Goal: Task Accomplishment & Management: Use online tool/utility

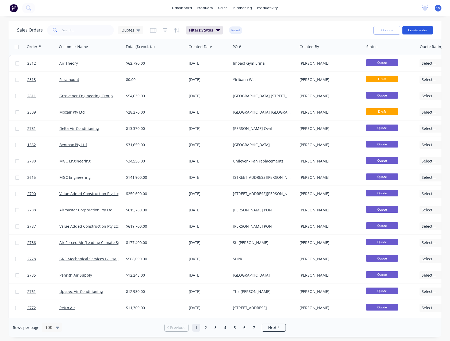
click at [408, 30] on button "Create order" at bounding box center [418, 30] width 31 height 9
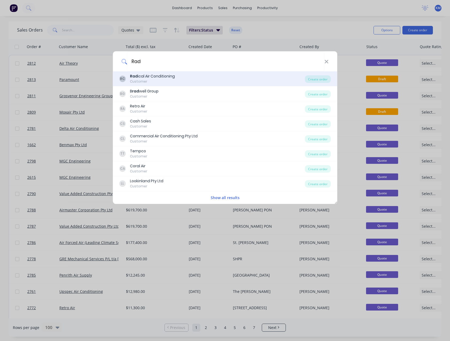
type input "Rad"
click at [193, 81] on div "RC Rad ical Air Conditioning Customer" at bounding box center [212, 79] width 186 height 10
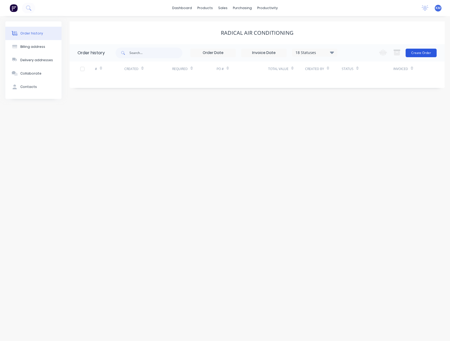
click at [412, 54] on button "Create Order" at bounding box center [421, 53] width 31 height 9
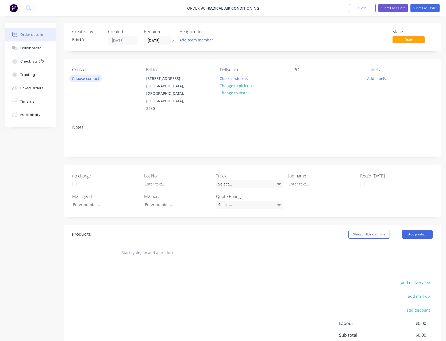
click at [93, 78] on button "Choose contact" at bounding box center [85, 78] width 33 height 7
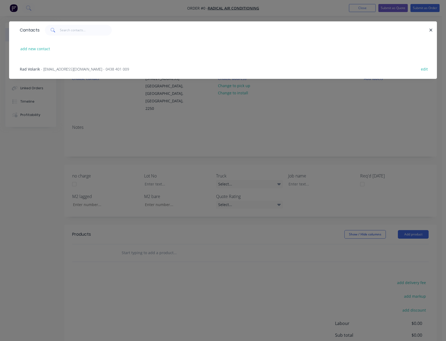
click at [58, 67] on span "- [EMAIL_ADDRESS][DOMAIN_NAME] - 0438 401 009" at bounding box center [85, 69] width 88 height 5
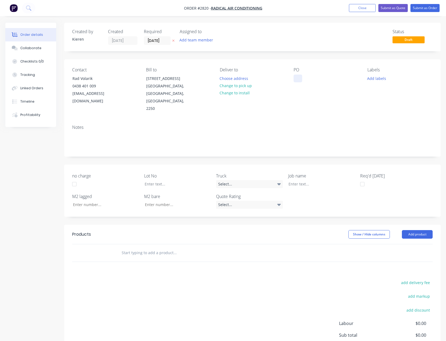
click at [301, 75] on div at bounding box center [298, 79] width 9 height 8
click at [421, 230] on button "Add product" at bounding box center [417, 234] width 31 height 9
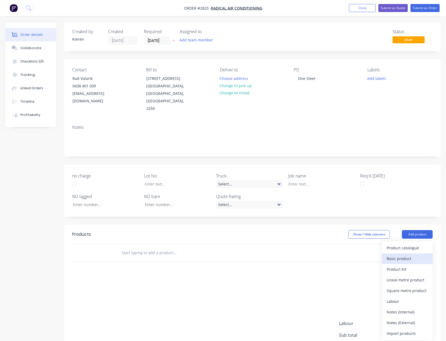
click at [401, 255] on div "Basic product" at bounding box center [407, 259] width 41 height 8
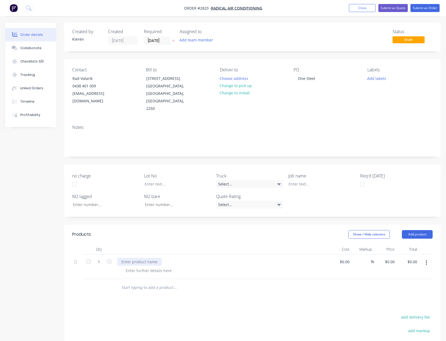
click at [123, 258] on div at bounding box center [139, 262] width 45 height 8
click at [415, 258] on input "0.00" at bounding box center [413, 262] width 12 height 8
type input "6340.00"
type input "$6,340.00"
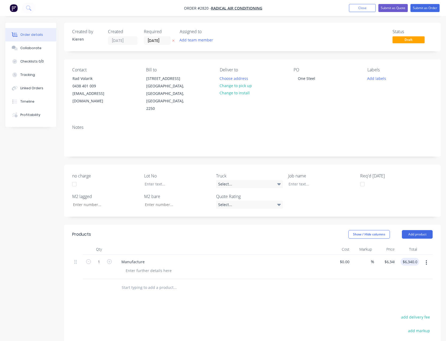
click at [320, 78] on div "PO One Steel" at bounding box center [326, 89] width 65 height 45
click at [317, 79] on div "One Steel" at bounding box center [307, 79] width 26 height 8
click at [384, 9] on button "Submit as Quote" at bounding box center [393, 8] width 29 height 8
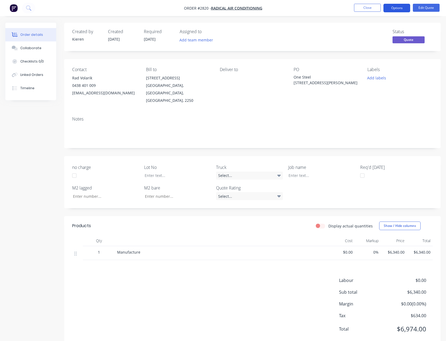
click at [393, 6] on button "Options" at bounding box center [397, 8] width 27 height 9
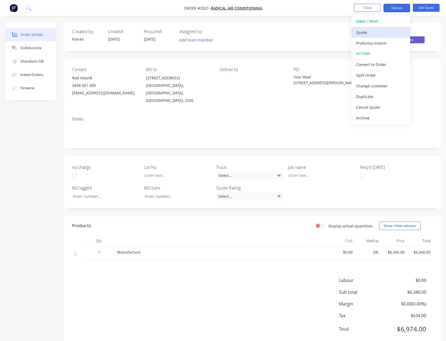
click at [375, 30] on div "Quote" at bounding box center [380, 33] width 49 height 8
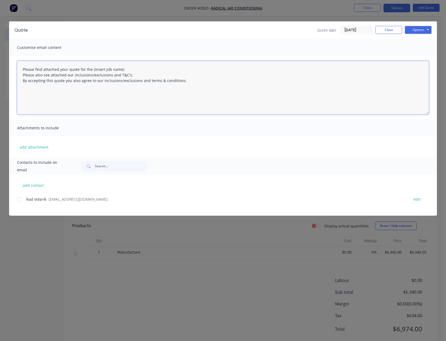
click at [125, 69] on textarea "Please find attached your quote for the (Insert job name) Please also see attac…" at bounding box center [223, 88] width 412 height 54
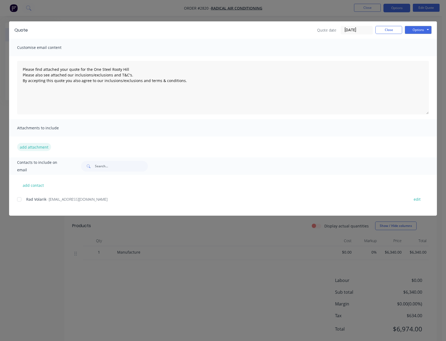
click at [47, 146] on button "add attachment" at bounding box center [34, 147] width 34 height 8
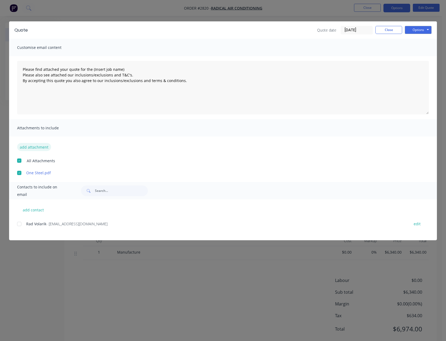
click at [35, 146] on button "add attachment" at bounding box center [34, 147] width 34 height 8
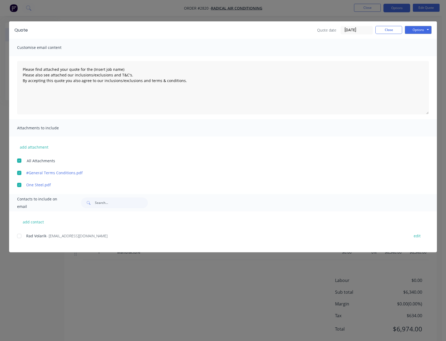
click at [19, 234] on div at bounding box center [19, 236] width 11 height 11
click at [420, 30] on button "Options" at bounding box center [418, 30] width 27 height 8
click at [419, 56] on button "Email" at bounding box center [422, 57] width 34 height 9
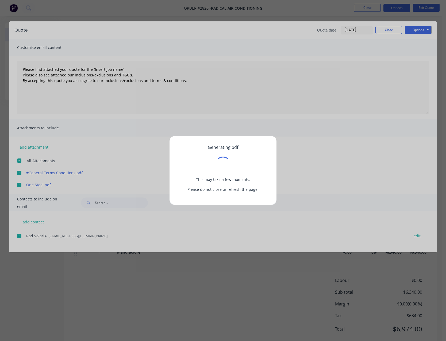
type textarea "Please find attached your quote for the (Insert job name) Please also see attac…"
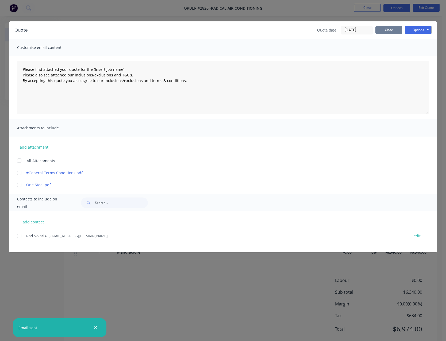
click at [384, 30] on button "Close" at bounding box center [389, 30] width 27 height 8
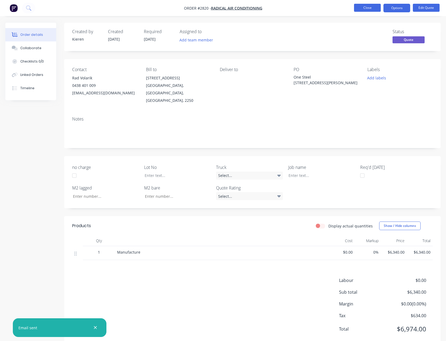
click at [359, 5] on button "Close" at bounding box center [367, 8] width 27 height 8
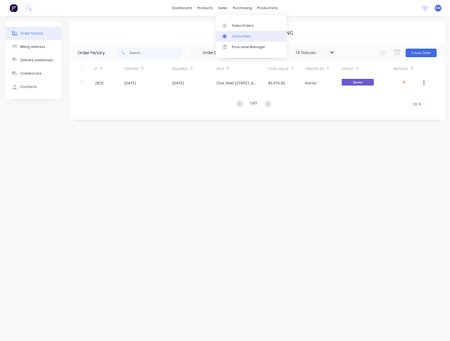
click at [231, 35] on link "Customers" at bounding box center [251, 36] width 71 height 11
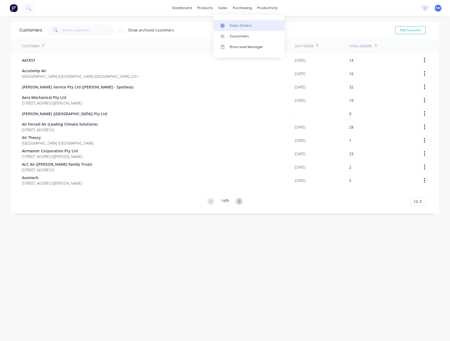
click at [229, 23] on link "Sales Orders" at bounding box center [249, 25] width 71 height 11
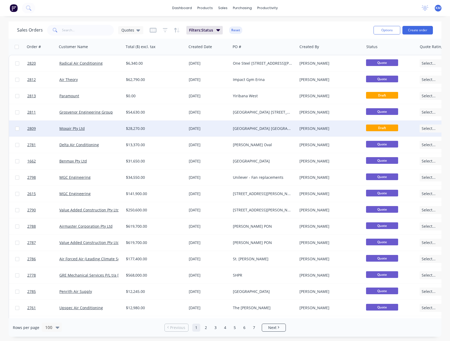
click at [236, 128] on div "[GEOGRAPHIC_DATA] [GEOGRAPHIC_DATA]" at bounding box center [262, 128] width 59 height 5
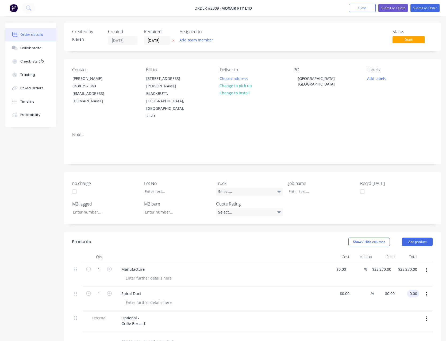
click at [414, 290] on input "0.00" at bounding box center [414, 294] width 10 height 8
type input "25200.00"
type input "$25,200.00"
click at [152, 314] on div "Optional - Grille Boxes $" at bounding box center [222, 320] width 210 height 13
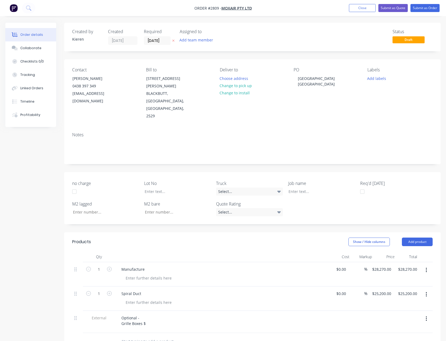
click at [150, 314] on div "Optional - Grille Boxes $" at bounding box center [222, 320] width 210 height 13
click at [146, 314] on div "Optional - Grille Boxes $" at bounding box center [133, 320] width 33 height 13
click at [178, 314] on div "Optional - Grille Boxes $700.00" at bounding box center [222, 320] width 210 height 13
click at [392, 9] on button "Submit as Quote" at bounding box center [393, 8] width 29 height 8
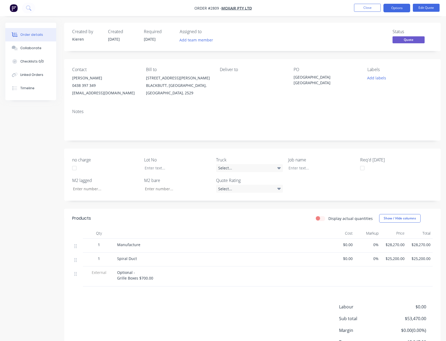
click at [391, 12] on button "Options" at bounding box center [397, 8] width 27 height 9
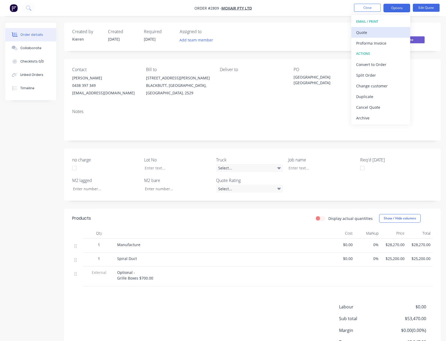
click at [380, 32] on div "Quote" at bounding box center [380, 33] width 49 height 8
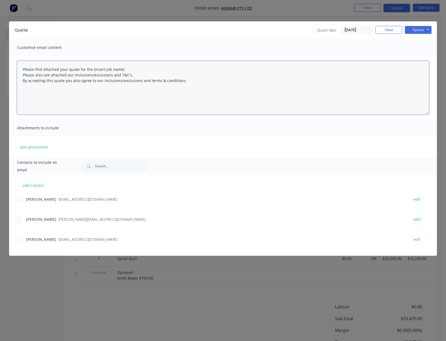
click at [128, 70] on textarea "Please find attached your quote for the (Insert job name) Please also see attac…" at bounding box center [223, 88] width 412 height 54
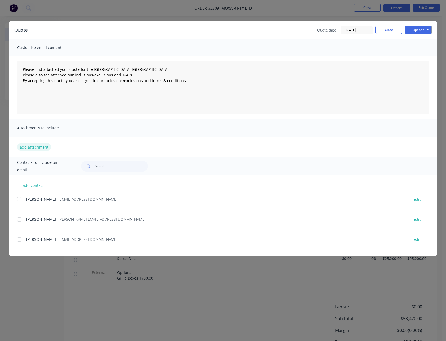
click at [38, 148] on button "add attachment" at bounding box center [34, 147] width 34 height 8
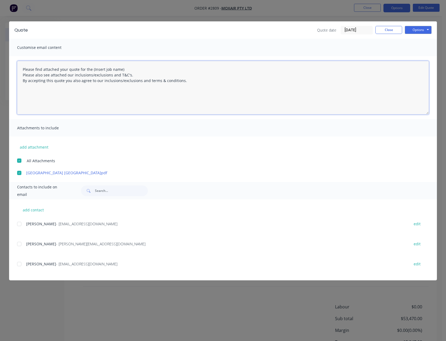
click at [123, 70] on textarea "Please find attached your quote for the (Insert job name) Please also see attac…" at bounding box center [223, 88] width 412 height 54
drag, startPoint x: 21, startPoint y: 225, endPoint x: 24, endPoint y: 224, distance: 3.1
click at [21, 225] on div at bounding box center [19, 224] width 11 height 11
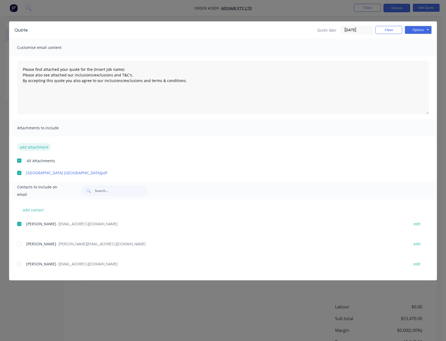
click at [39, 148] on button "add attachment" at bounding box center [34, 147] width 34 height 8
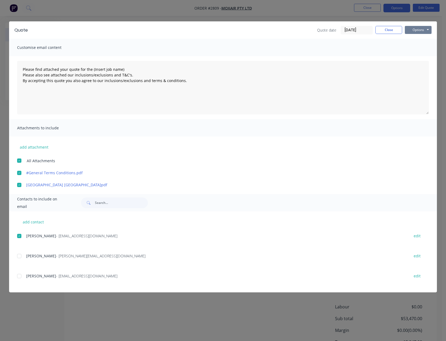
click at [416, 31] on button "Options" at bounding box center [418, 30] width 27 height 8
click at [420, 56] on button "Email" at bounding box center [422, 57] width 34 height 9
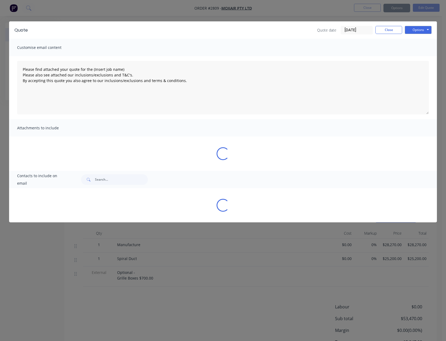
type textarea "Please find attached your quote for the (Insert job name) Please also see attac…"
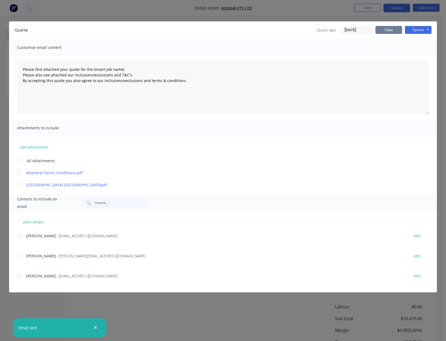
click at [392, 30] on button "Close" at bounding box center [389, 30] width 27 height 8
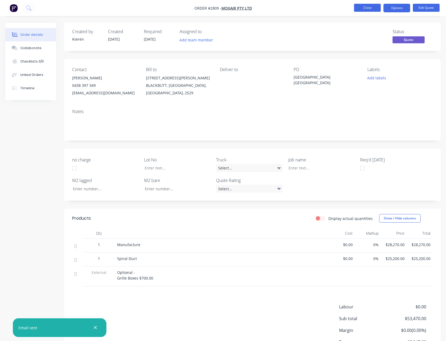
click at [371, 10] on button "Close" at bounding box center [367, 8] width 27 height 8
